Goal: Task Accomplishment & Management: Manage account settings

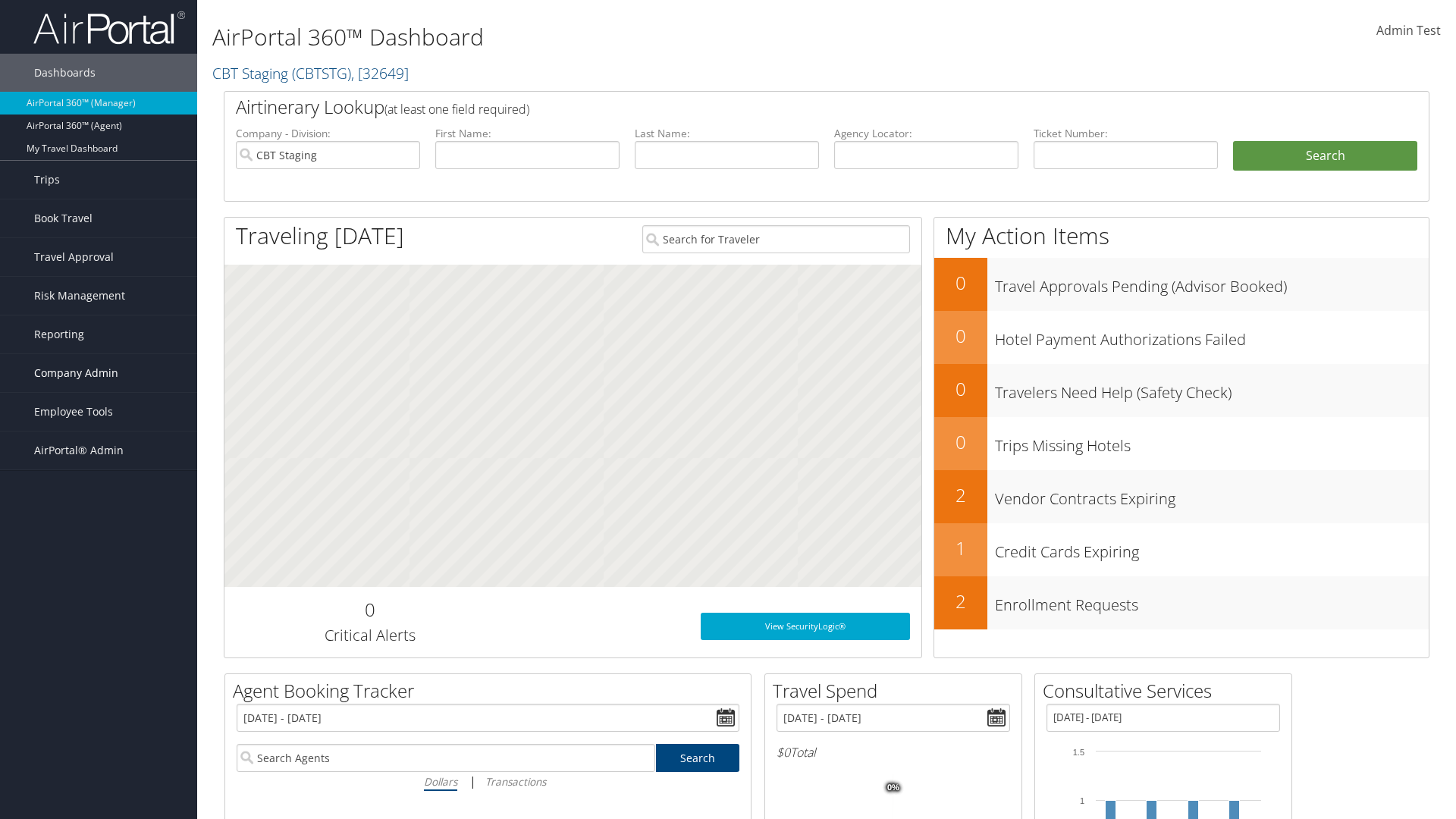
click at [99, 373] on span "Company Admin" at bounding box center [76, 373] width 84 height 38
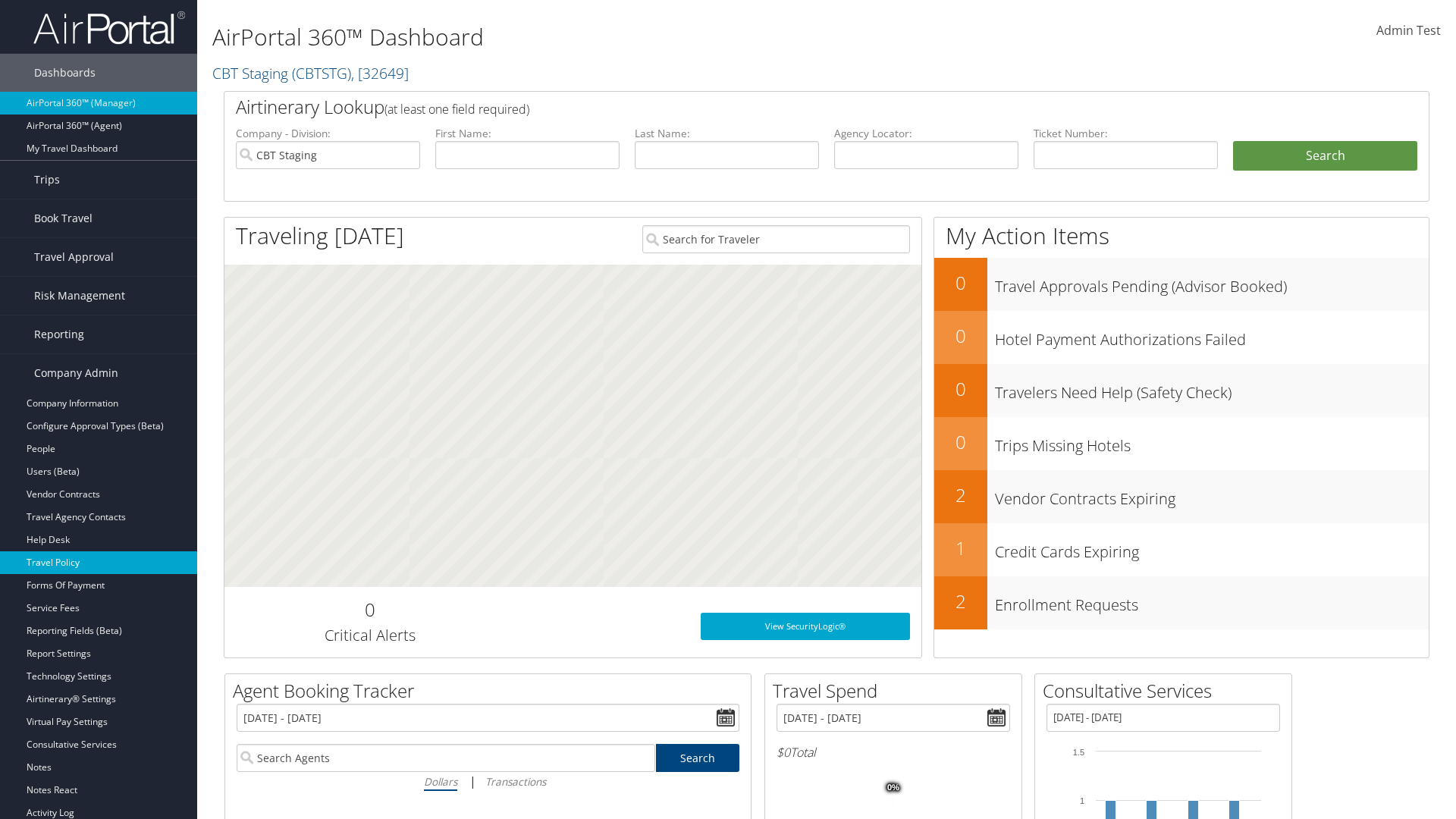
click at [99, 562] on link "Travel Policy" at bounding box center [99, 562] width 197 height 23
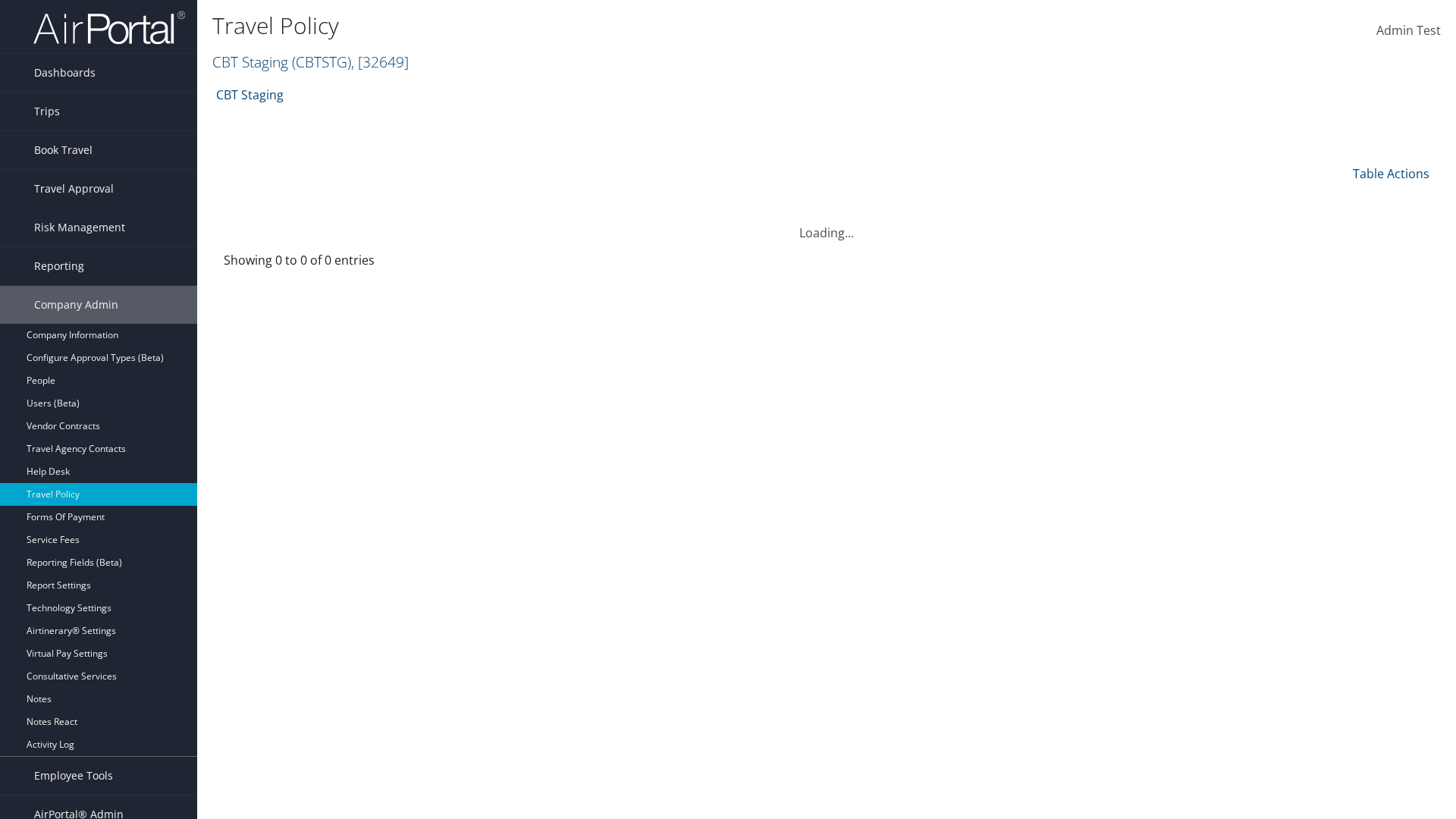
click at [250, 61] on link "CBT Staging ( CBTSTG ) , [ 32649 ]" at bounding box center [311, 62] width 197 height 20
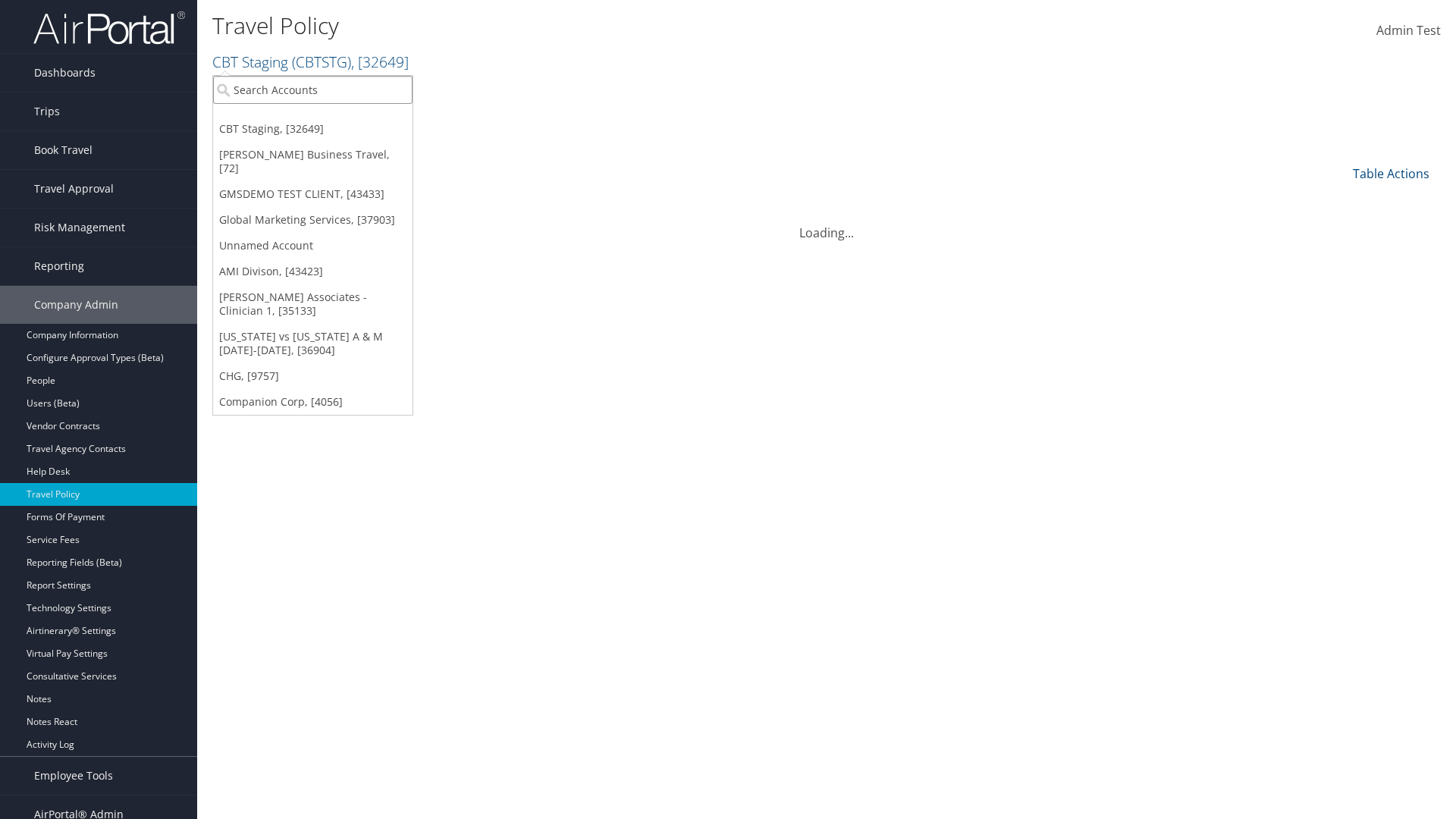
click at [312, 89] on input "search" at bounding box center [312, 89] width 199 height 28
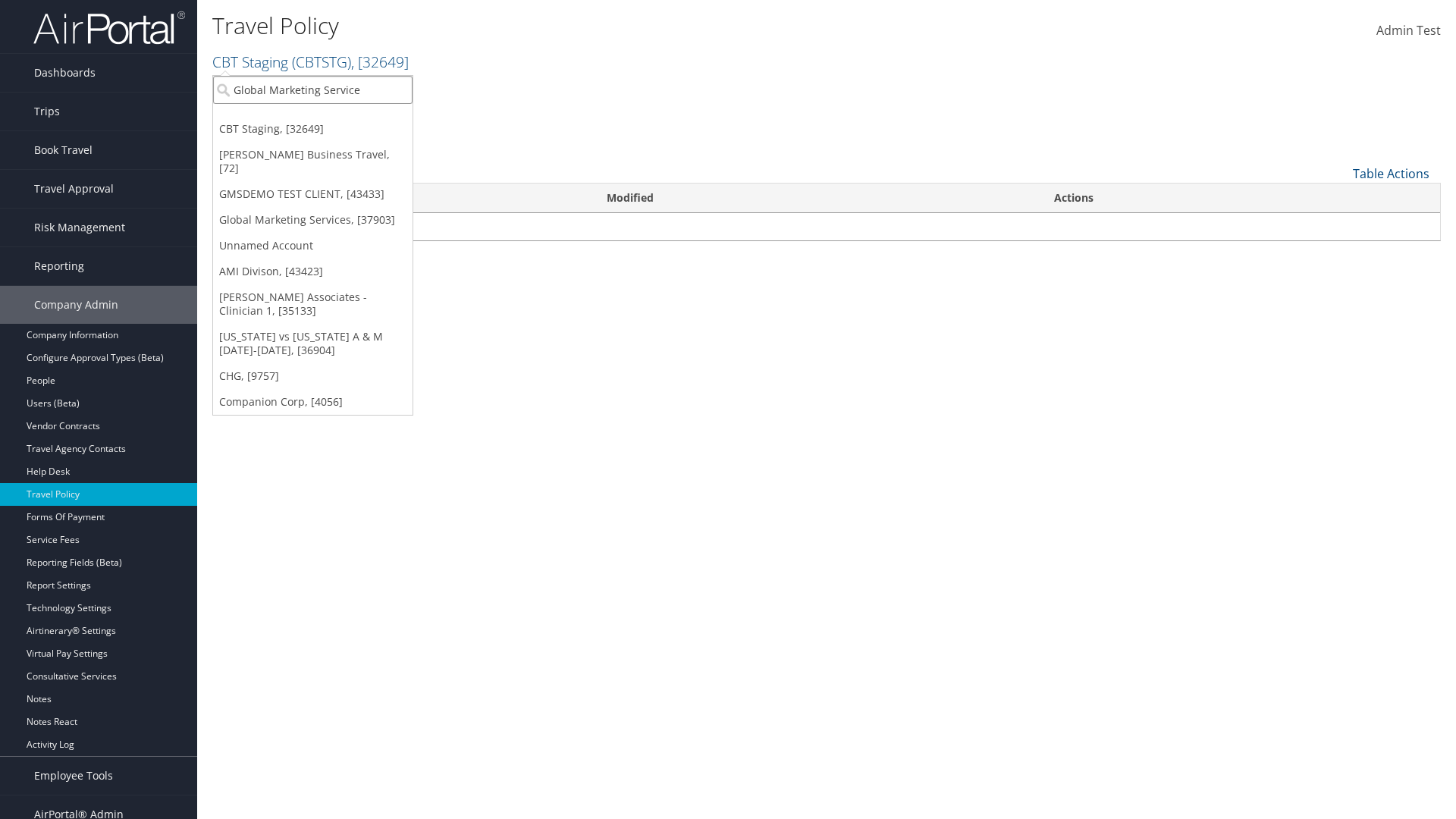
type input "Global Marketing Services"
